Goal: Transaction & Acquisition: Purchase product/service

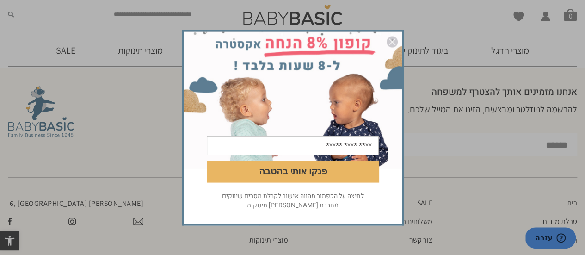
scroll to position [1339, 0]
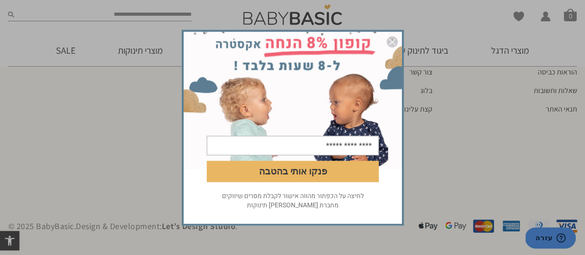
click at [496, 146] on div "פנקו אותי בהטבה לחיצה על הכפתור מהווה אישור לקבלת מסרים שיווקים מחברת [PERSON_N…" at bounding box center [292, 127] width 585 height 255
click at [394, 44] on img "סגור" at bounding box center [392, 41] width 11 height 11
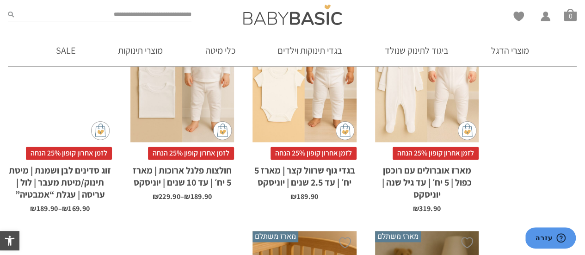
scroll to position [738, 0]
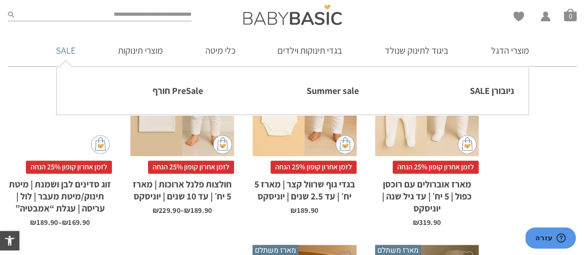
click at [60, 53] on link "SALE" at bounding box center [65, 50] width 47 height 31
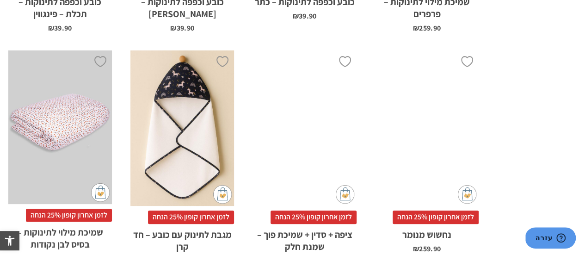
scroll to position [2943, 0]
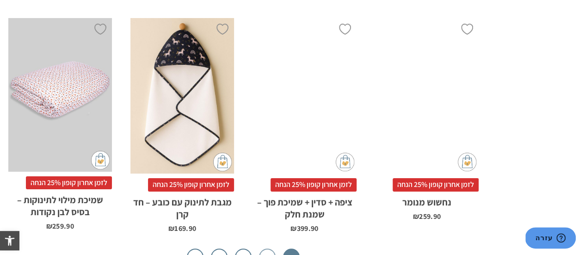
click at [264, 249] on link "2" at bounding box center [267, 257] width 17 height 17
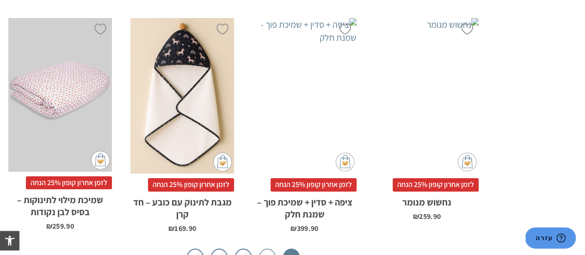
click at [264, 249] on link "2" at bounding box center [267, 257] width 17 height 17
click at [270, 249] on link "2" at bounding box center [267, 257] width 17 height 17
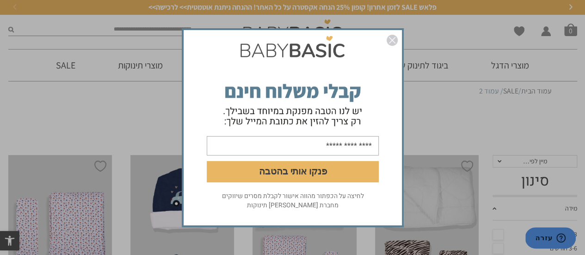
click at [133, 25] on div "פנקו אותי בהטבה לחיצה על הכפתור מהווה אישור לקבלת מסרים שיווקים מחברת אריה בגדי…" at bounding box center [292, 127] width 585 height 255
click at [388, 40] on img "סגור" at bounding box center [392, 40] width 11 height 11
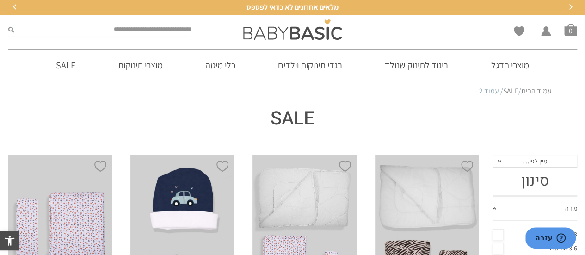
click at [186, 28] on input "search" at bounding box center [103, 30] width 178 height 12
type input "***"
click at [10, 30] on icon "submit" at bounding box center [11, 29] width 6 height 6
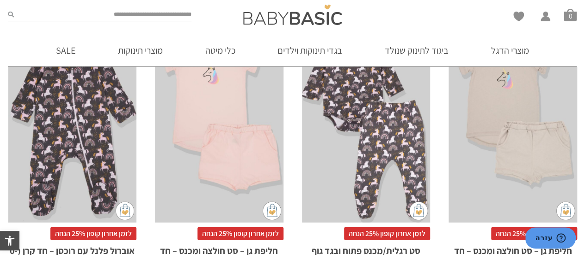
scroll to position [1352, 0]
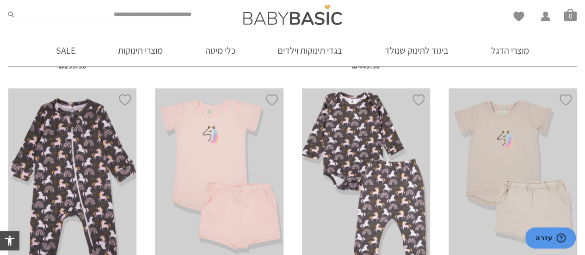
click at [51, 125] on div "x בחירת מידה 0-3m 3-6m 6-12m 12-18m 18-24m" at bounding box center [72, 184] width 129 height 193
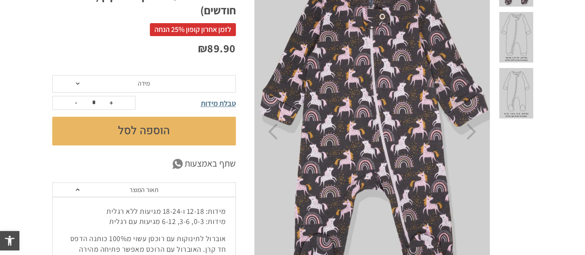
scroll to position [154, 0]
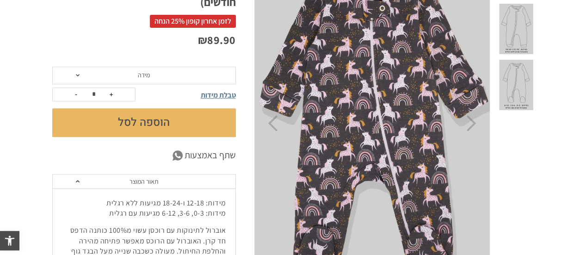
click at [135, 75] on span "מידה" at bounding box center [144, 76] width 184 height 18
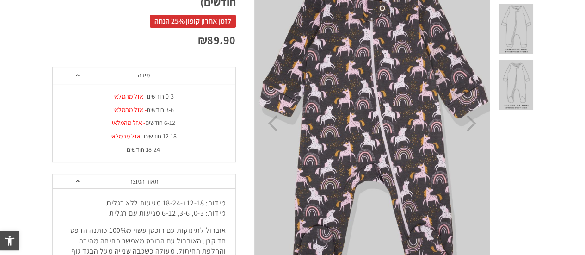
click at [145, 150] on div "18-24 חודשים" at bounding box center [144, 150] width 184 height 8
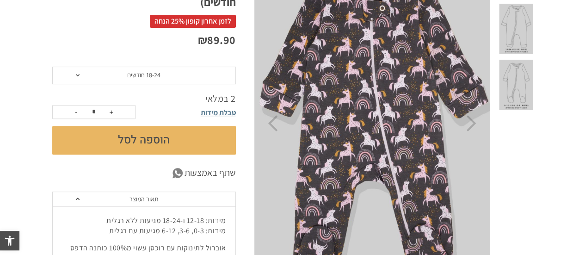
scroll to position [0, 0]
click at [144, 143] on button "הוספה לסל" at bounding box center [144, 140] width 184 height 29
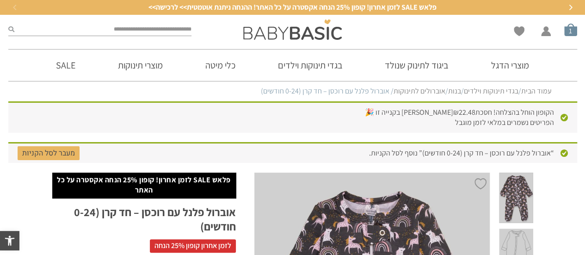
click at [566, 30] on span "סל קניות" at bounding box center [571, 29] width 13 height 13
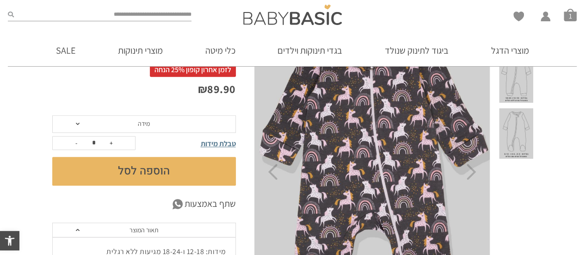
scroll to position [202, 0]
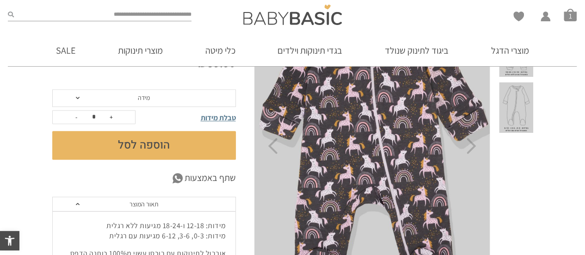
click at [198, 98] on span "מידה" at bounding box center [144, 98] width 184 height 18
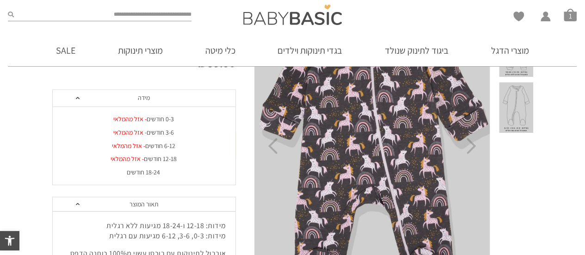
click at [198, 98] on span "מידה" at bounding box center [144, 98] width 184 height 18
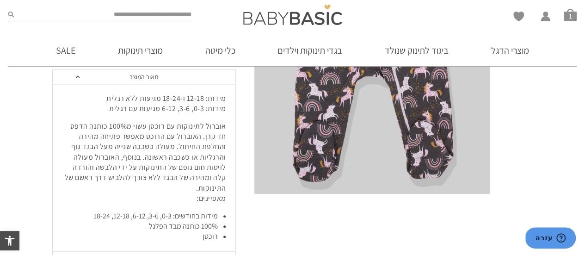
scroll to position [164, 0]
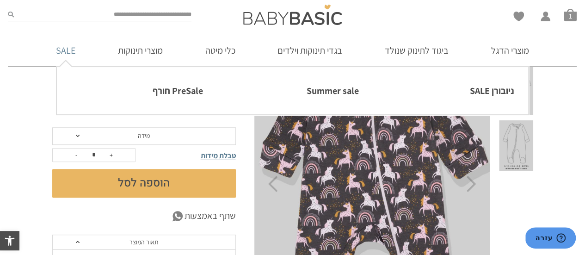
click at [63, 53] on link "SALE" at bounding box center [65, 50] width 47 height 31
click at [68, 53] on link "SALE" at bounding box center [65, 50] width 47 height 31
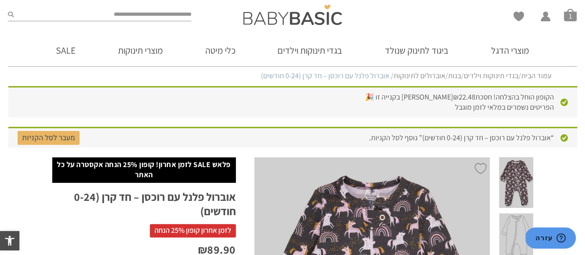
scroll to position [0, 0]
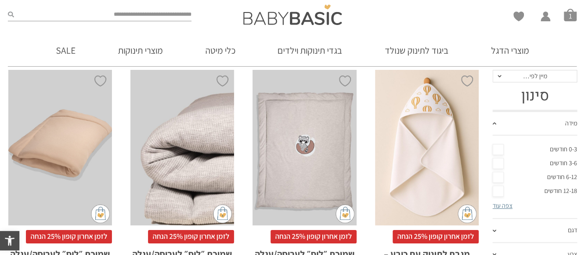
scroll to position [168, 0]
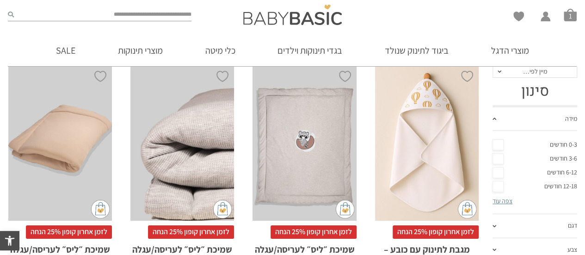
click at [500, 157] on link "3-6 חודשים" at bounding box center [535, 159] width 85 height 14
click at [511, 201] on link "צפה עוד" at bounding box center [503, 201] width 20 height 8
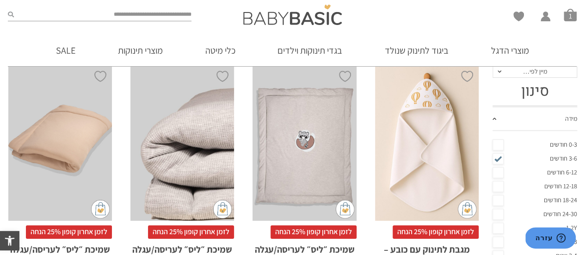
click at [494, 198] on link "18-24 חודשים" at bounding box center [535, 200] width 85 height 14
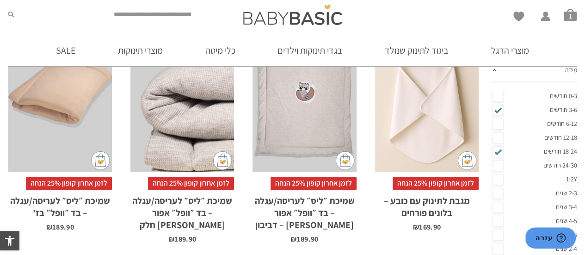
scroll to position [285, 0]
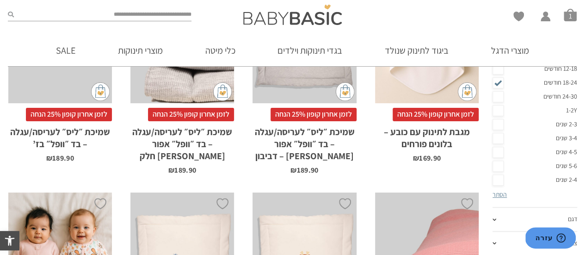
click at [503, 125] on link "2-3 שנים" at bounding box center [535, 125] width 85 height 14
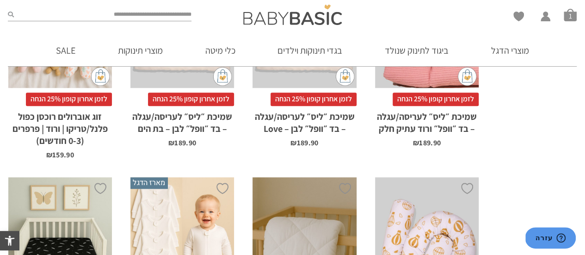
scroll to position [471, 0]
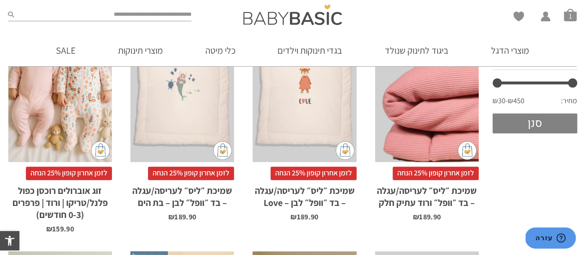
click at [524, 126] on button "סנן" at bounding box center [535, 123] width 85 height 20
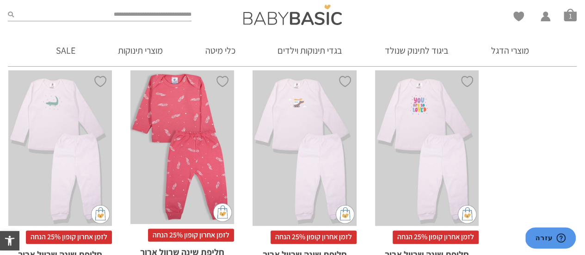
scroll to position [2944, 0]
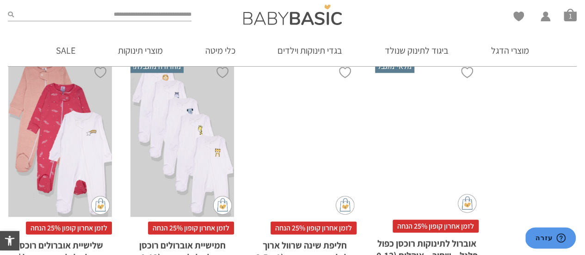
scroll to position [1165, 0]
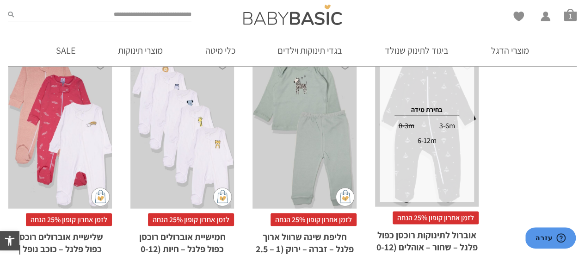
click at [449, 118] on div "3-6m" at bounding box center [448, 125] width 40 height 15
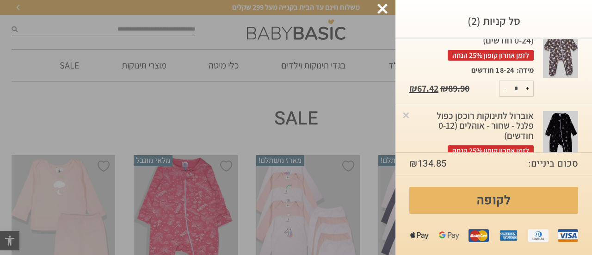
scroll to position [27, 0]
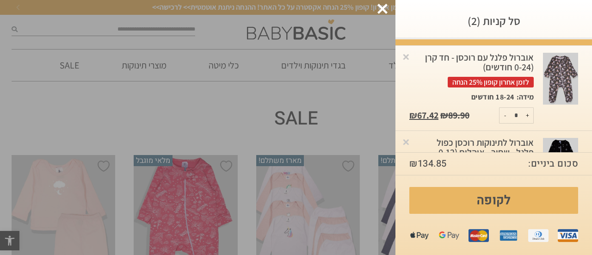
click at [557, 80] on img at bounding box center [560, 79] width 35 height 52
click at [512, 60] on div "אוברול פלנל עם רוכסן - חד קרן (0-24 חודשים) לזמן אחרון קופון 25% הנחה" at bounding box center [472, 70] width 124 height 35
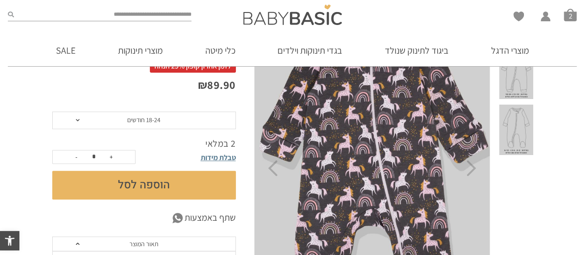
scroll to position [140, 0]
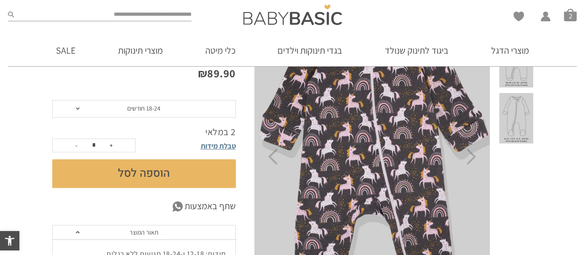
click at [165, 116] on span "18-24 חודשים" at bounding box center [144, 109] width 184 height 18
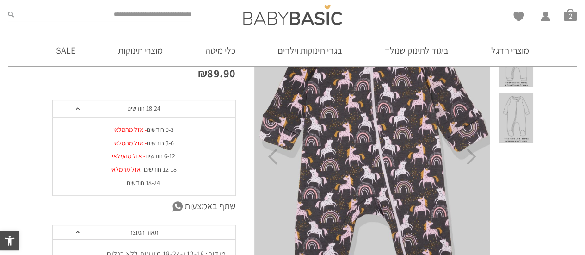
scroll to position [0, 0]
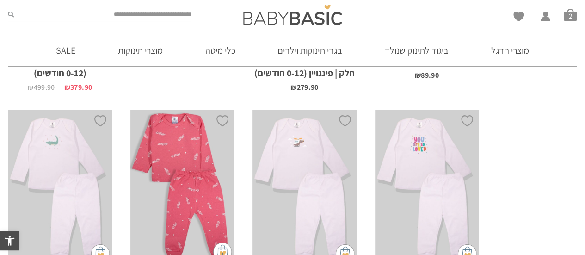
scroll to position [2816, 0]
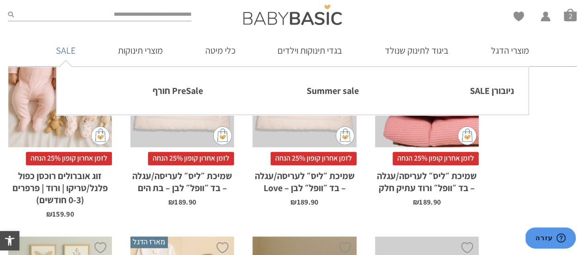
click at [63, 52] on link "SALE" at bounding box center [65, 50] width 47 height 31
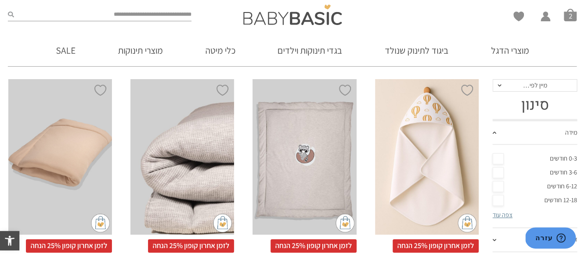
scroll to position [177, 0]
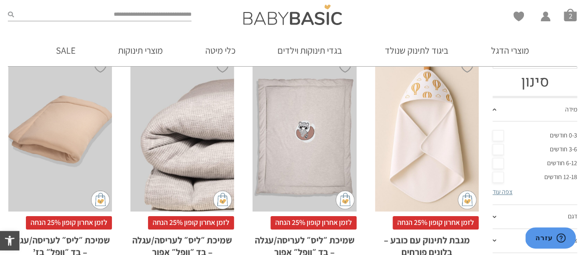
click at [499, 150] on link "3-6 חודשים" at bounding box center [535, 150] width 85 height 14
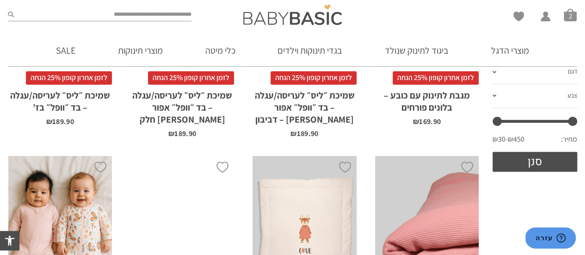
scroll to position [345, 0]
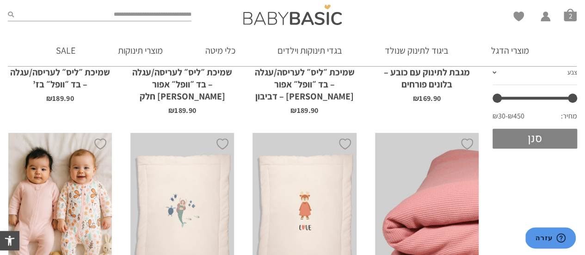
click at [533, 134] on button "סנן" at bounding box center [535, 139] width 85 height 20
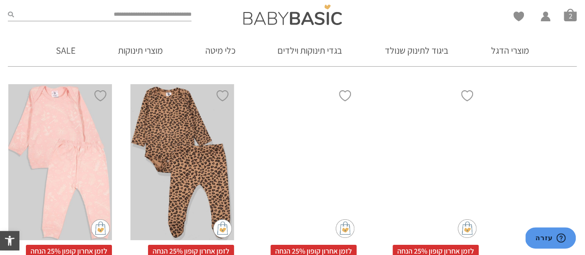
scroll to position [1712, 0]
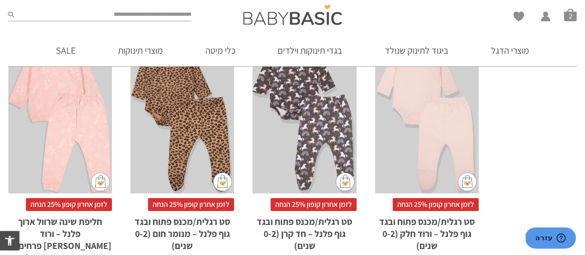
click at [327, 92] on div "x בחירת מידה 0-3m 3-6m 6-12m 12-18m 18-24m" at bounding box center [305, 115] width 104 height 156
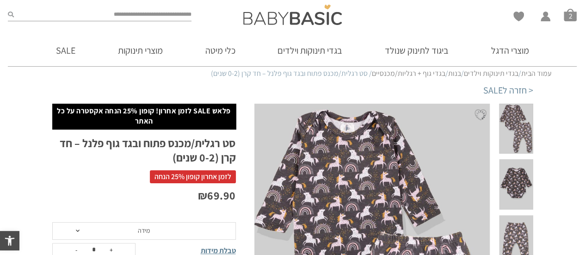
scroll to position [75, 0]
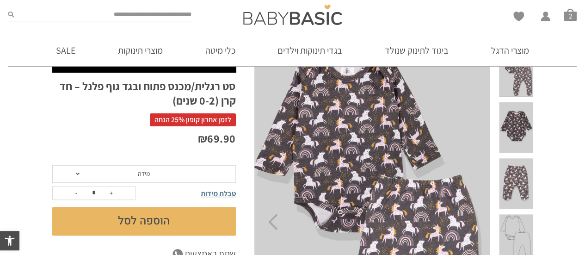
click at [168, 184] on div "טבלת מידות" at bounding box center [194, 193] width 83 height 18
click at [169, 175] on span "מידה" at bounding box center [144, 174] width 184 height 18
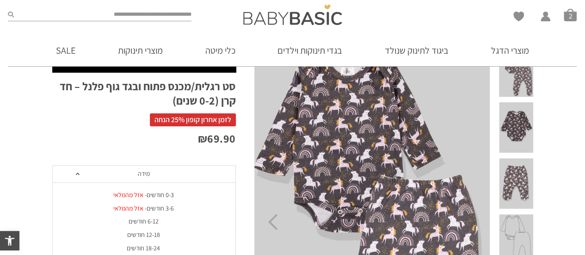
click at [169, 175] on span "מידה" at bounding box center [144, 174] width 184 height 18
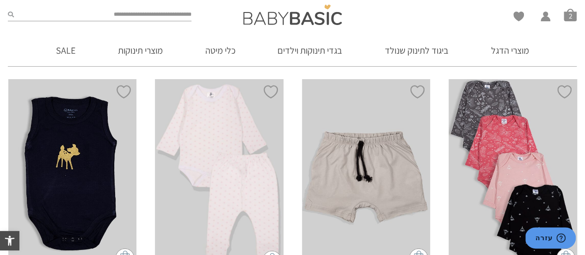
scroll to position [591, 0]
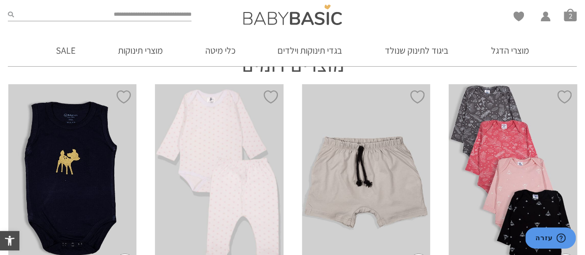
click at [516, 155] on div "x בחירת מידה 0-3m 3-6m 6-12m 12-18m 18-24m 24-30m" at bounding box center [513, 179] width 129 height 190
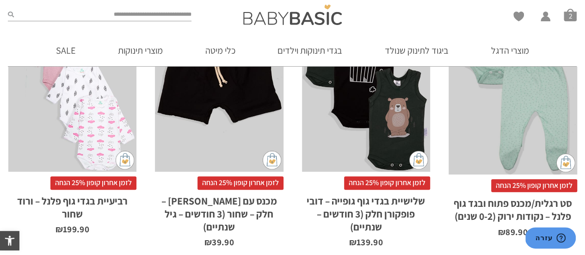
scroll to position [2, 0]
